Goal: Book appointment/travel/reservation

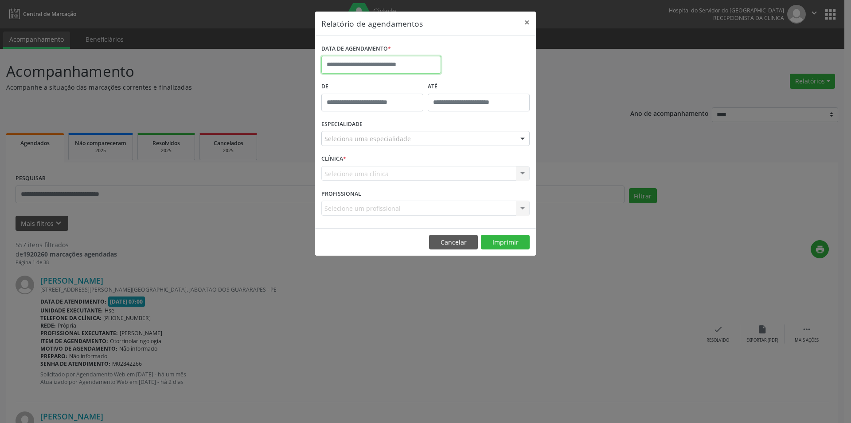
click at [398, 61] on input "text" at bounding box center [381, 65] width 120 height 18
click at [430, 130] on span "12" at bounding box center [428, 128] width 17 height 17
type input "**********"
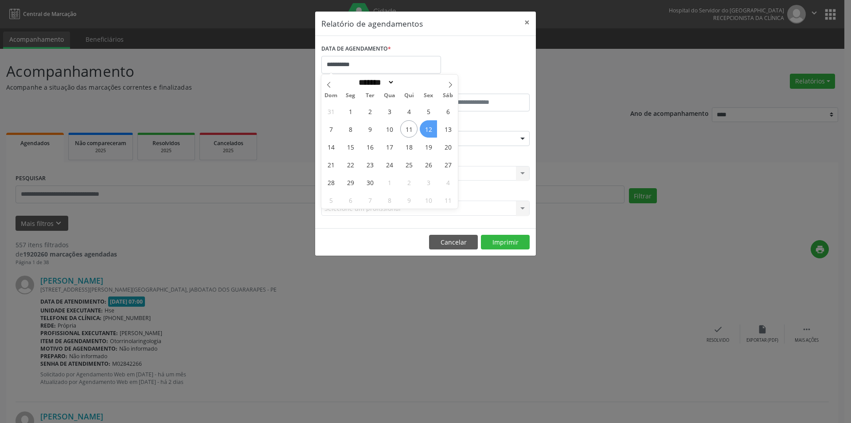
click at [430, 130] on span "12" at bounding box center [428, 128] width 17 height 17
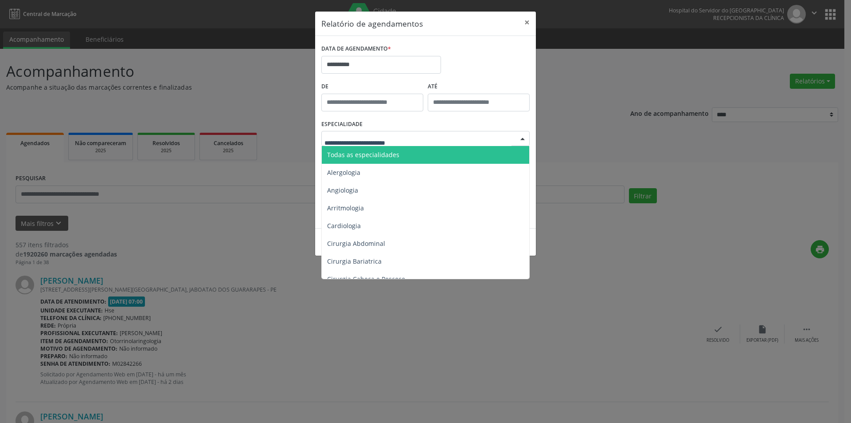
click at [390, 151] on span "Todas as especialidades" at bounding box center [426, 155] width 209 height 18
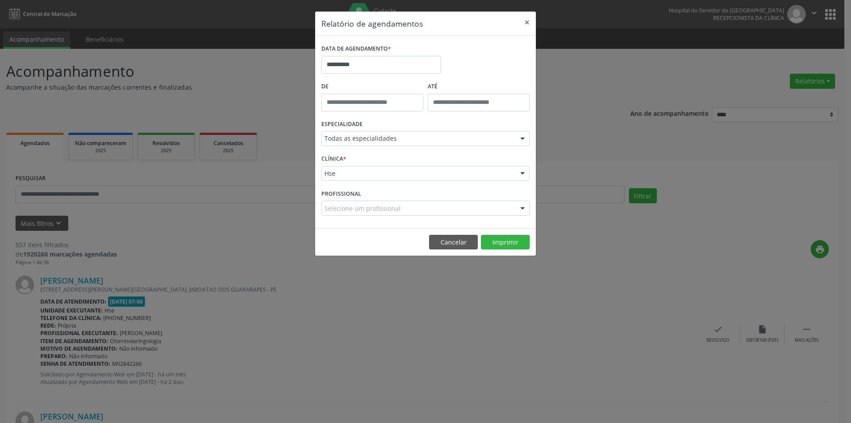
click at [393, 178] on div "Hse" at bounding box center [425, 173] width 208 height 15
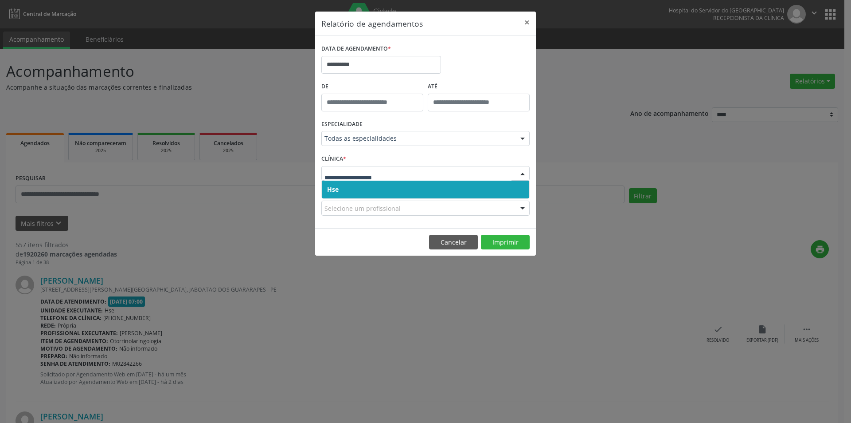
drag, startPoint x: 395, startPoint y: 189, endPoint x: 397, endPoint y: 183, distance: 6.6
click at [395, 189] on span "Hse" at bounding box center [426, 189] width 208 height 18
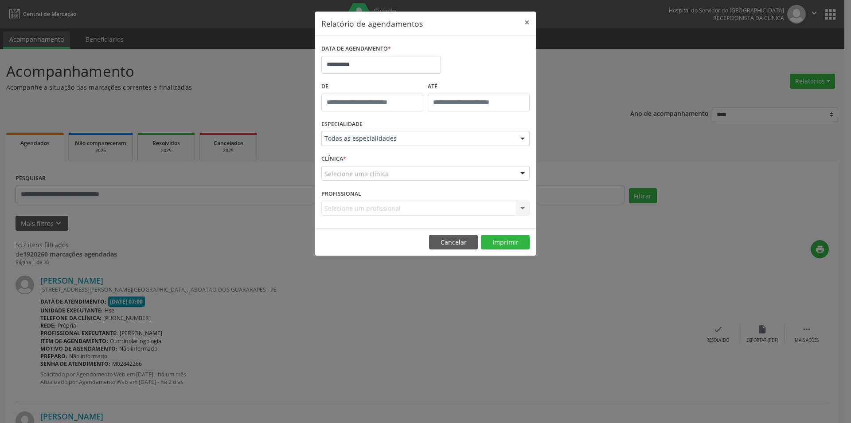
drag, startPoint x: 399, startPoint y: 169, endPoint x: 399, endPoint y: 176, distance: 8.0
click at [399, 169] on div "Selecione uma clínica" at bounding box center [425, 173] width 208 height 15
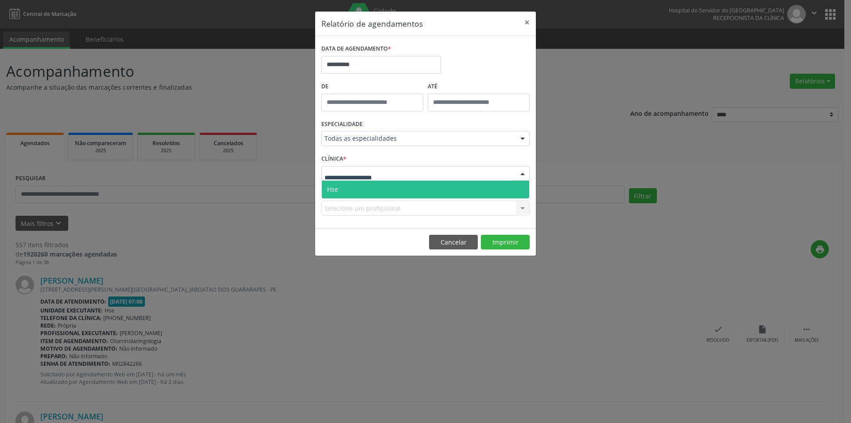
click at [399, 188] on span "Hse" at bounding box center [426, 189] width 208 height 18
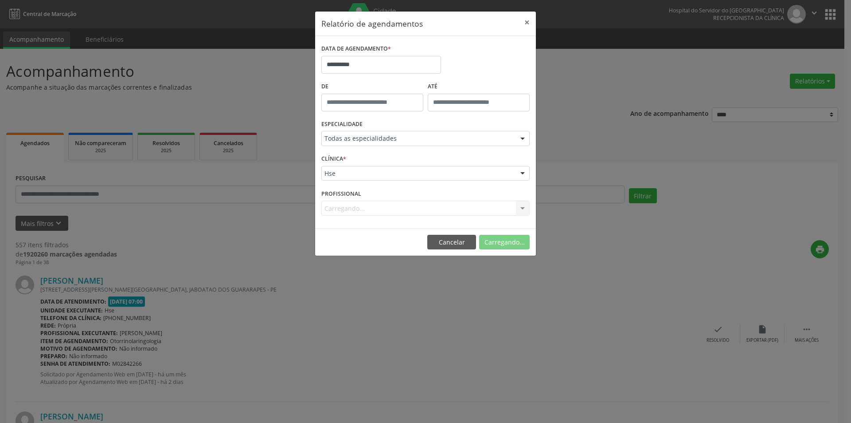
click at [347, 207] on div "Carregando... Nenhum resultado encontrado para: " " Não há nenhuma opção para s…" at bounding box center [425, 207] width 208 height 15
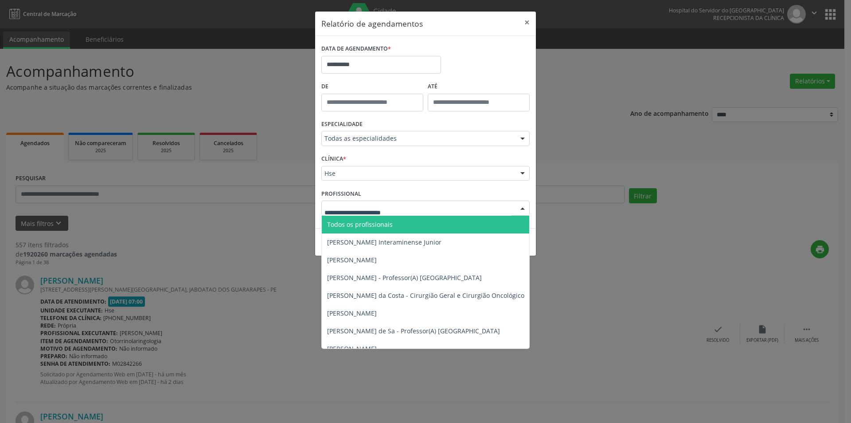
click at [361, 224] on span "Todos os profissionais" at bounding box center [360, 224] width 66 height 8
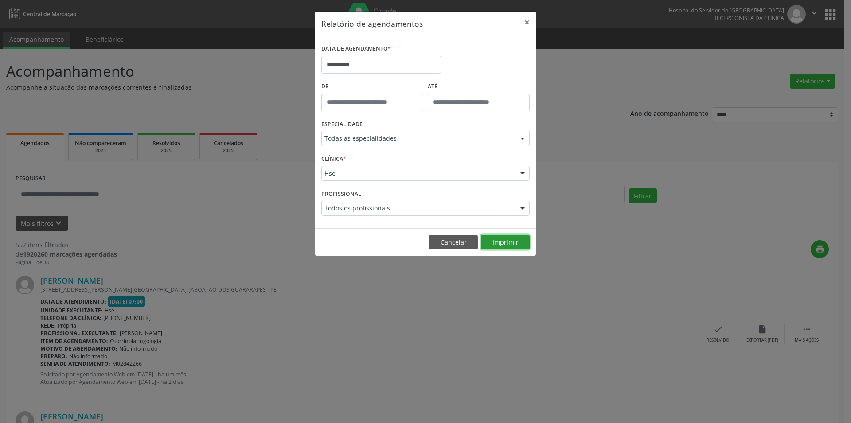
click at [513, 243] on button "Imprimir" at bounding box center [505, 242] width 49 height 15
